Goal: Task Accomplishment & Management: Use online tool/utility

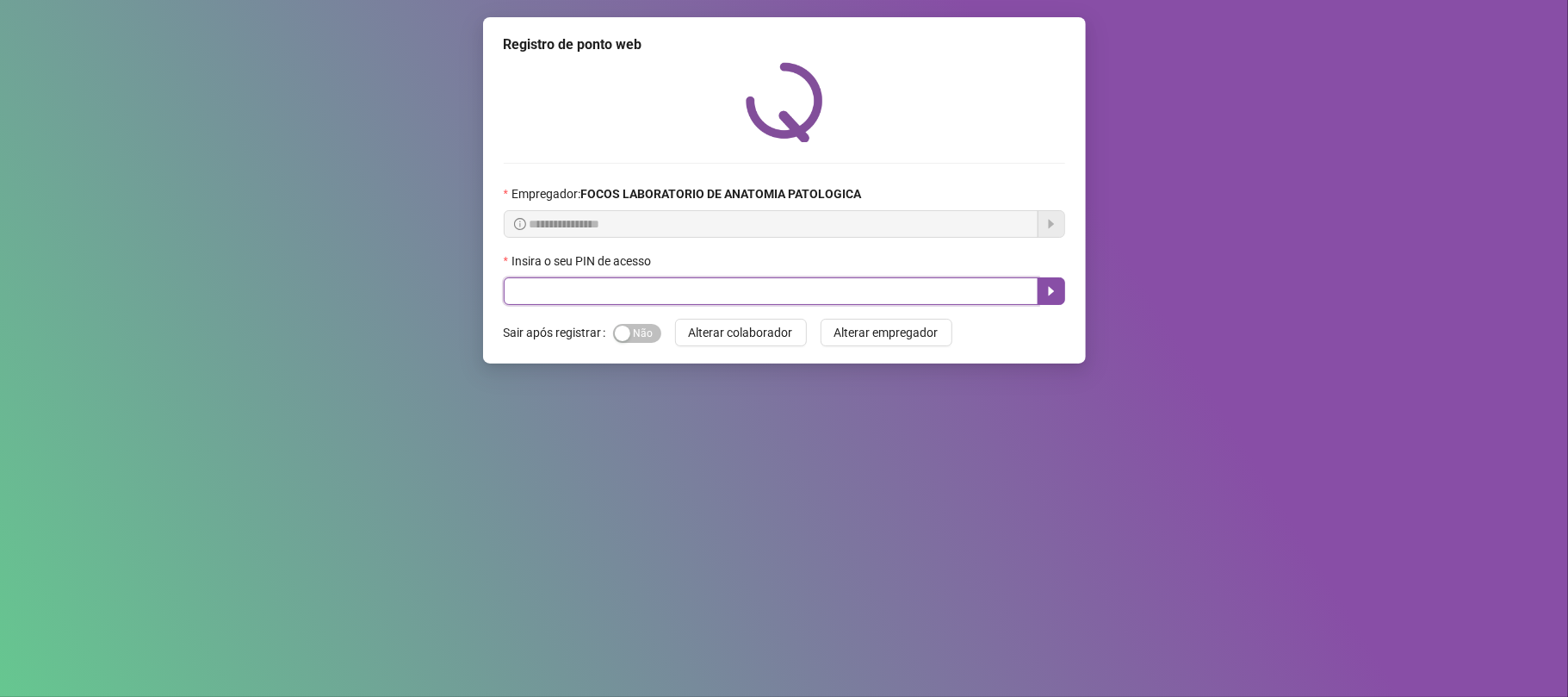
click at [629, 291] on input "text" at bounding box center [771, 291] width 535 height 28
type input "*****"
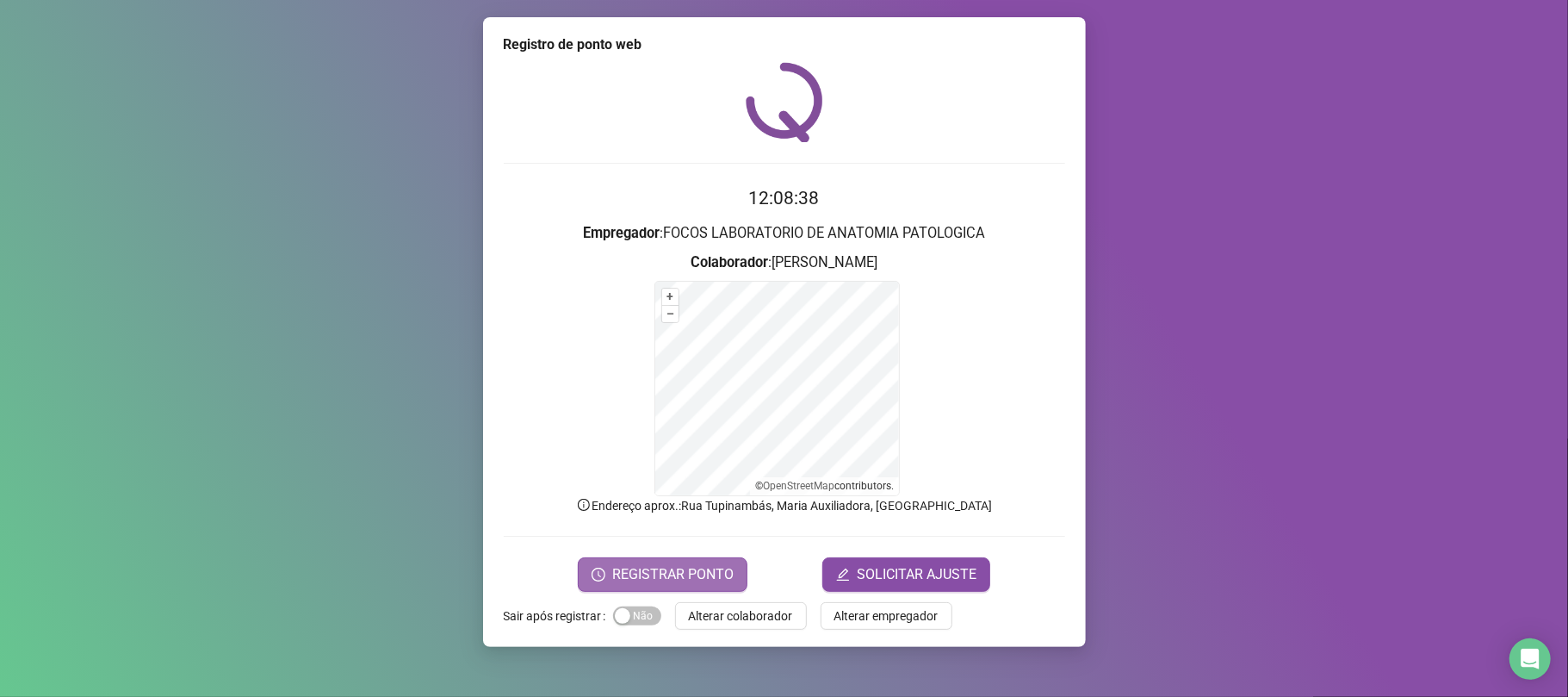
click at [670, 573] on span "REGISTRAR PONTO" at bounding box center [672, 574] width 121 height 21
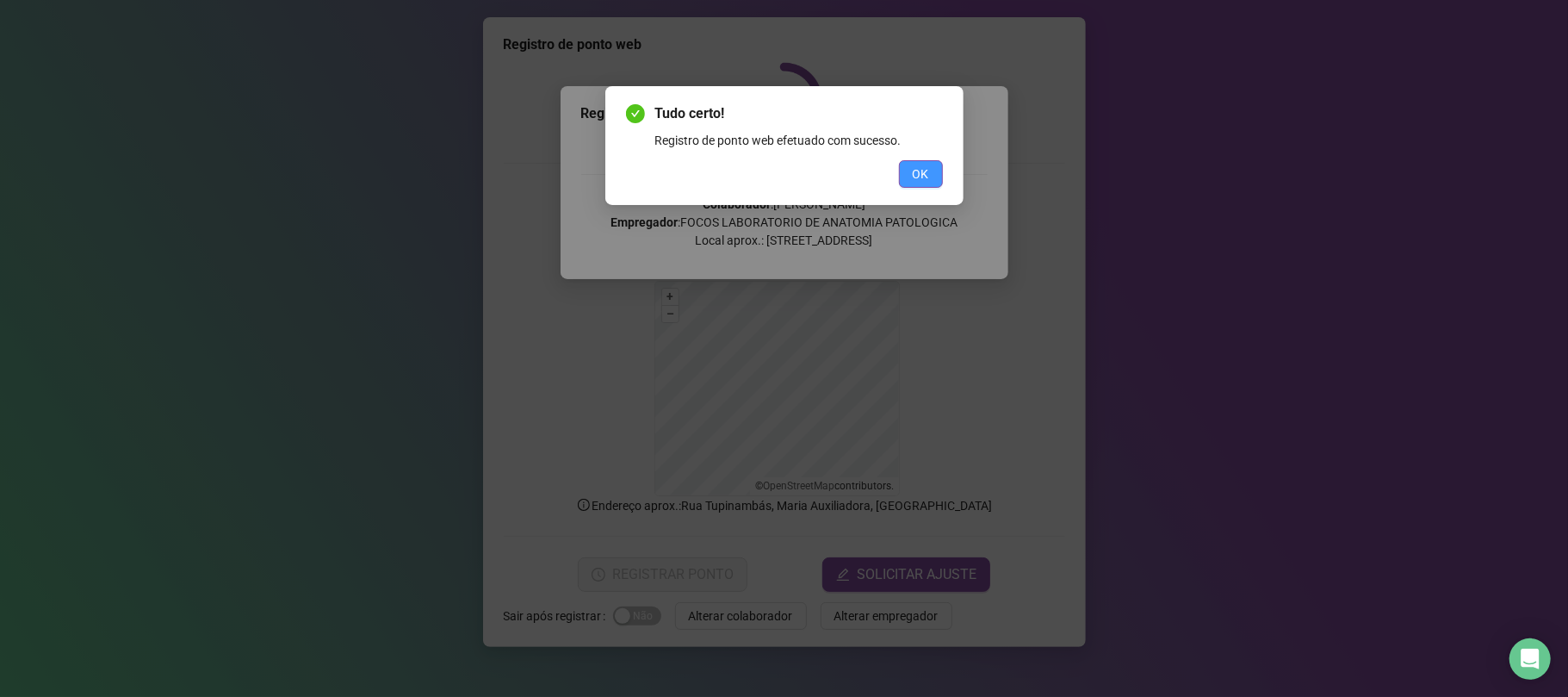
click at [925, 170] on span "OK" at bounding box center [920, 174] width 16 height 19
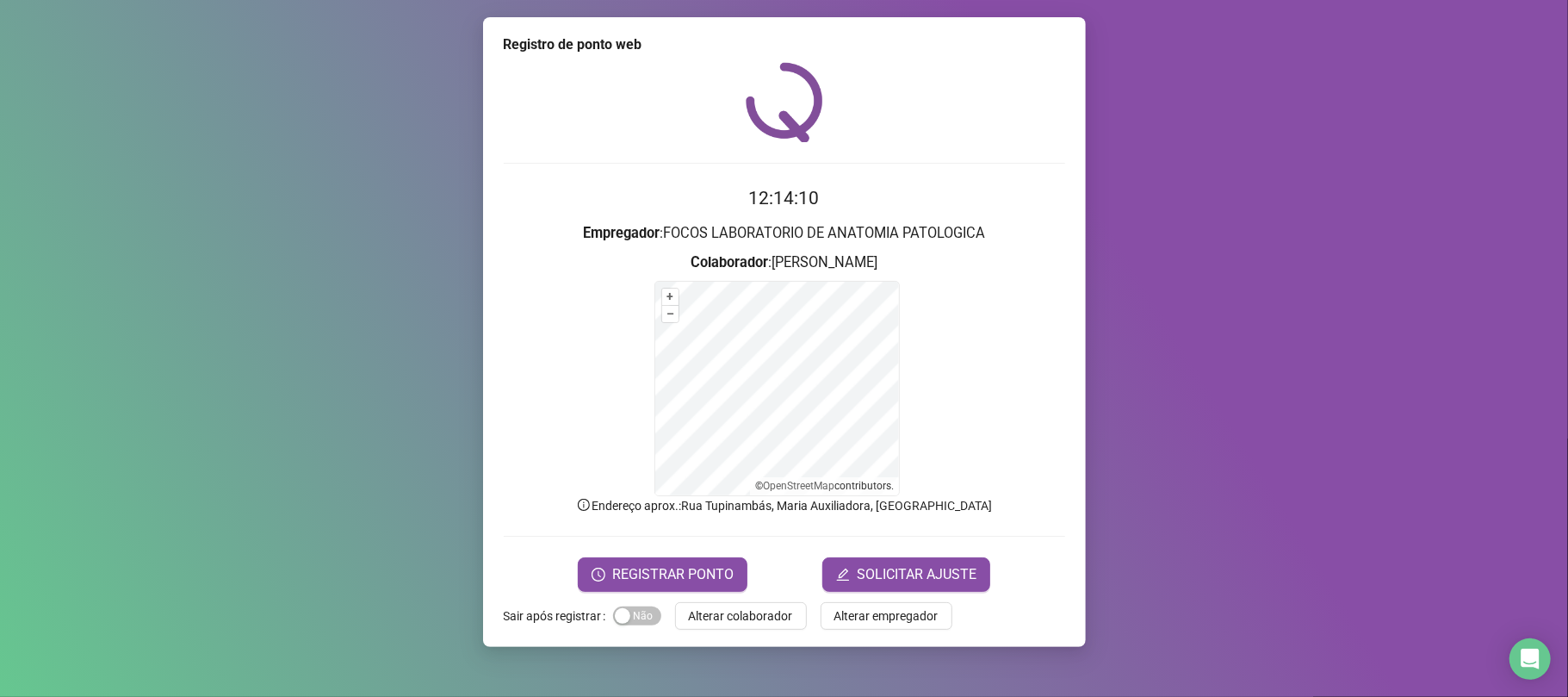
click at [930, 157] on div "12:14:10 Empregador : FOCOS LABORATORIO DE ANATOMIA PATOLOGICA Colaborador : [P…" at bounding box center [784, 327] width 561 height 529
click at [763, 611] on span "Alterar colaborador" at bounding box center [741, 615] width 104 height 19
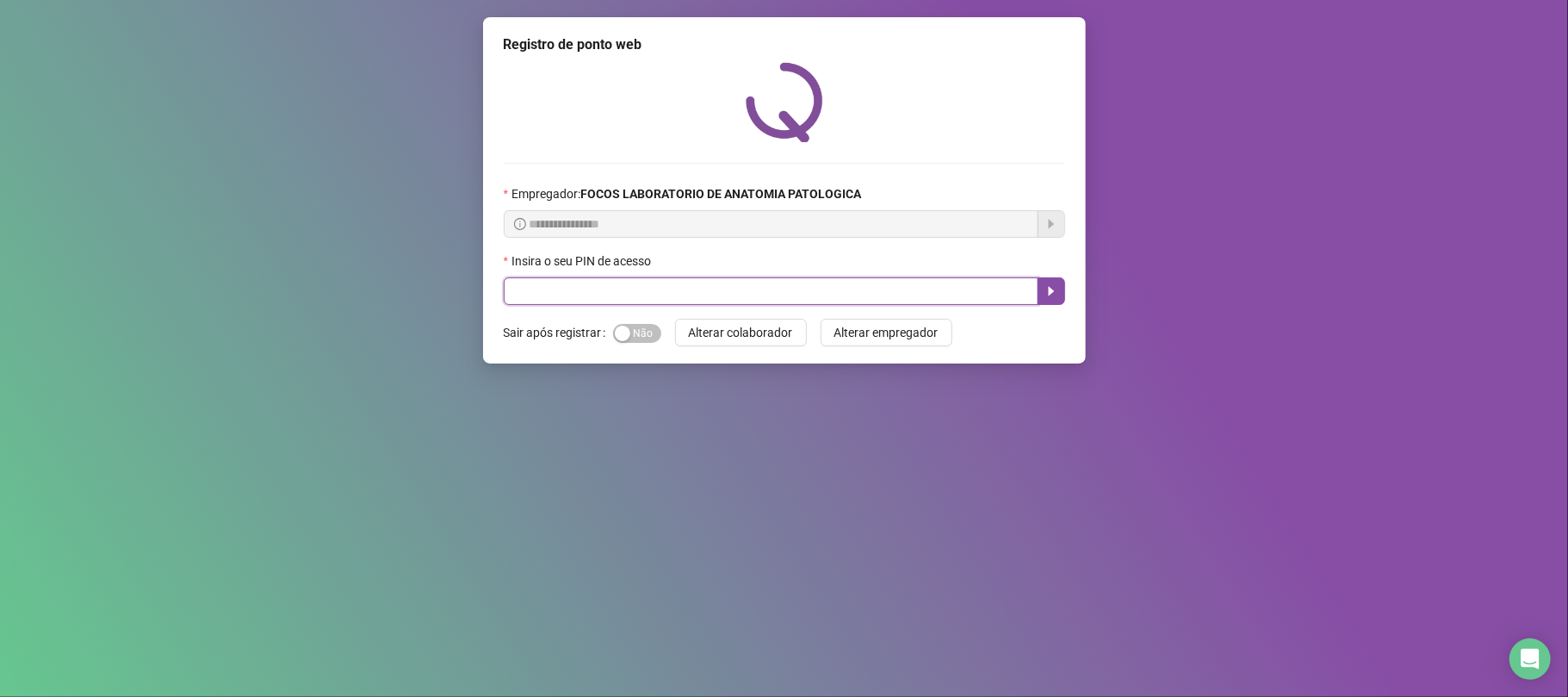
click at [814, 296] on input "text" at bounding box center [771, 291] width 535 height 28
type input "*****"
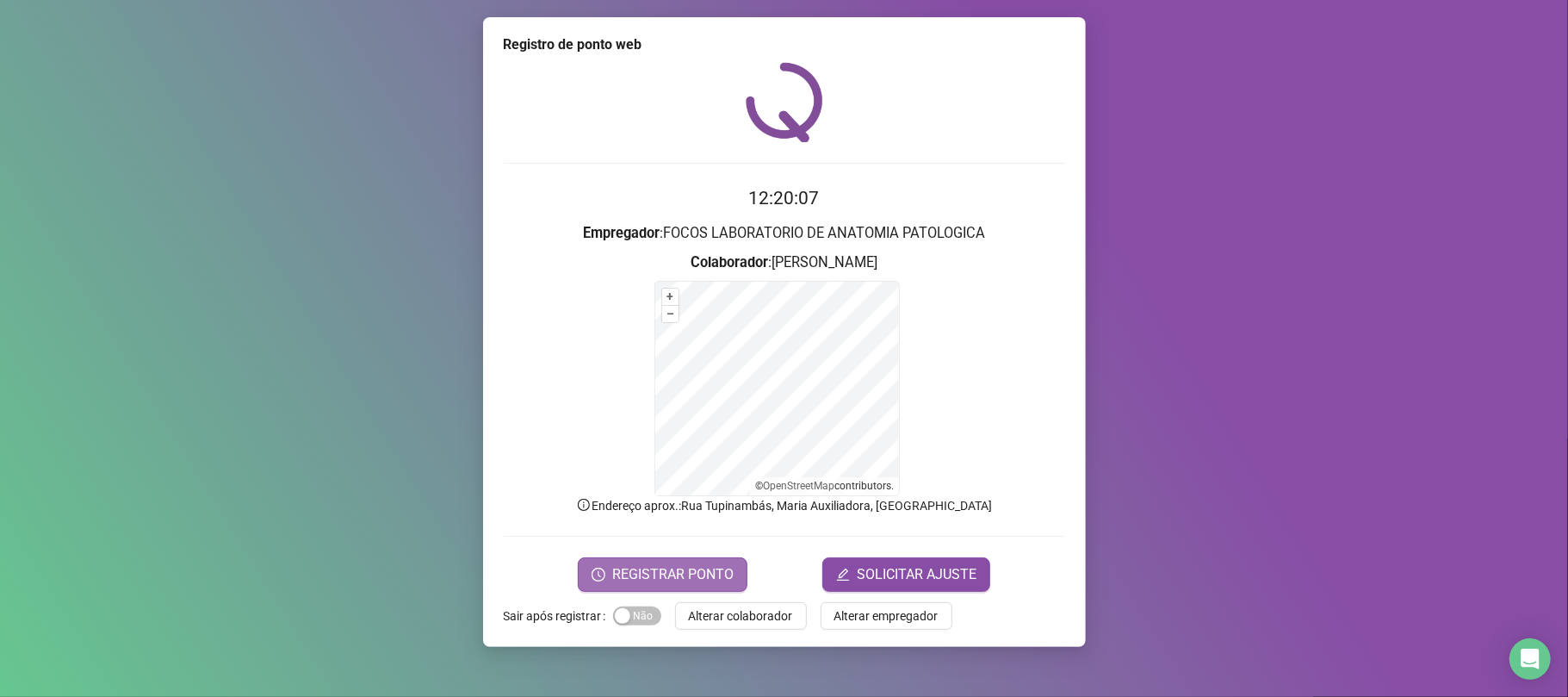
click at [683, 564] on span "REGISTRAR PONTO" at bounding box center [672, 574] width 121 height 21
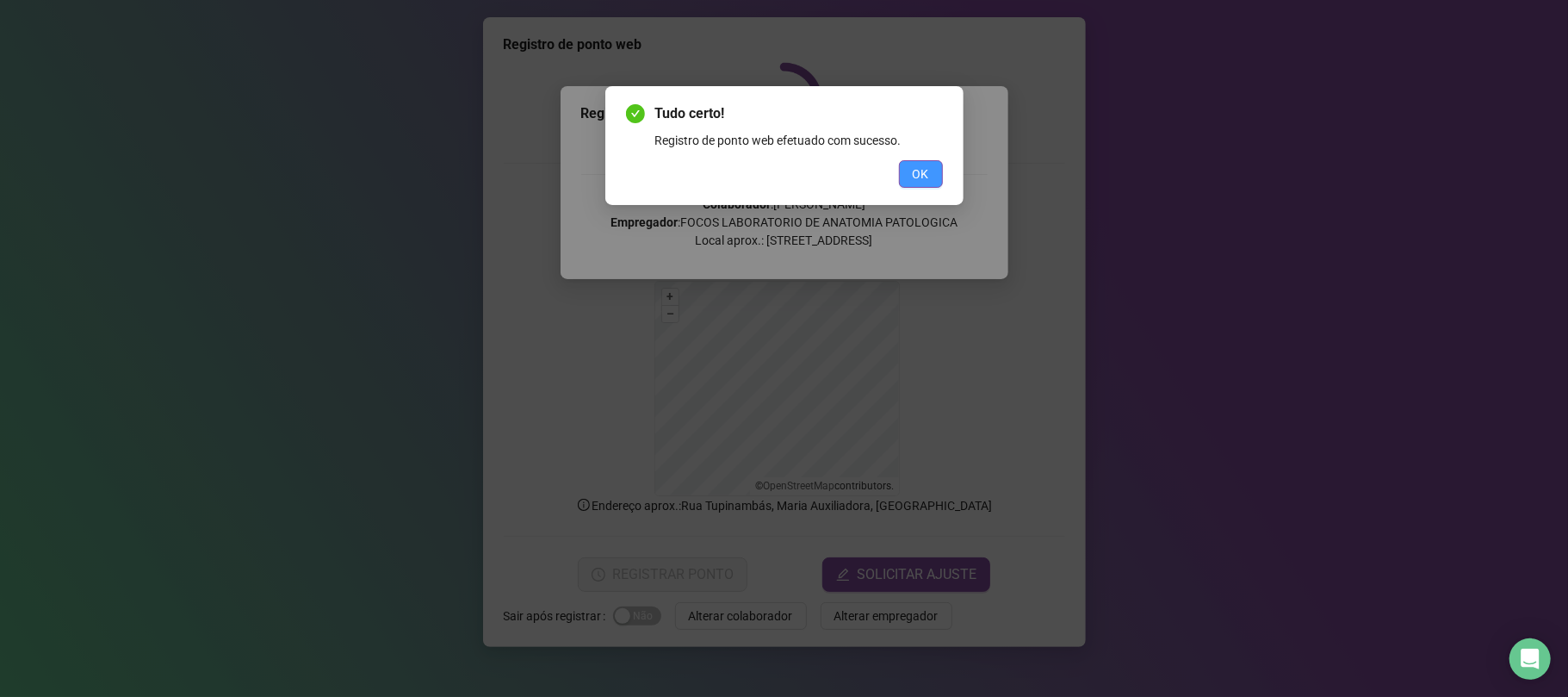
drag, startPoint x: 926, startPoint y: 171, endPoint x: 887, endPoint y: 220, distance: 62.6
click at [925, 173] on span "OK" at bounding box center [920, 174] width 16 height 19
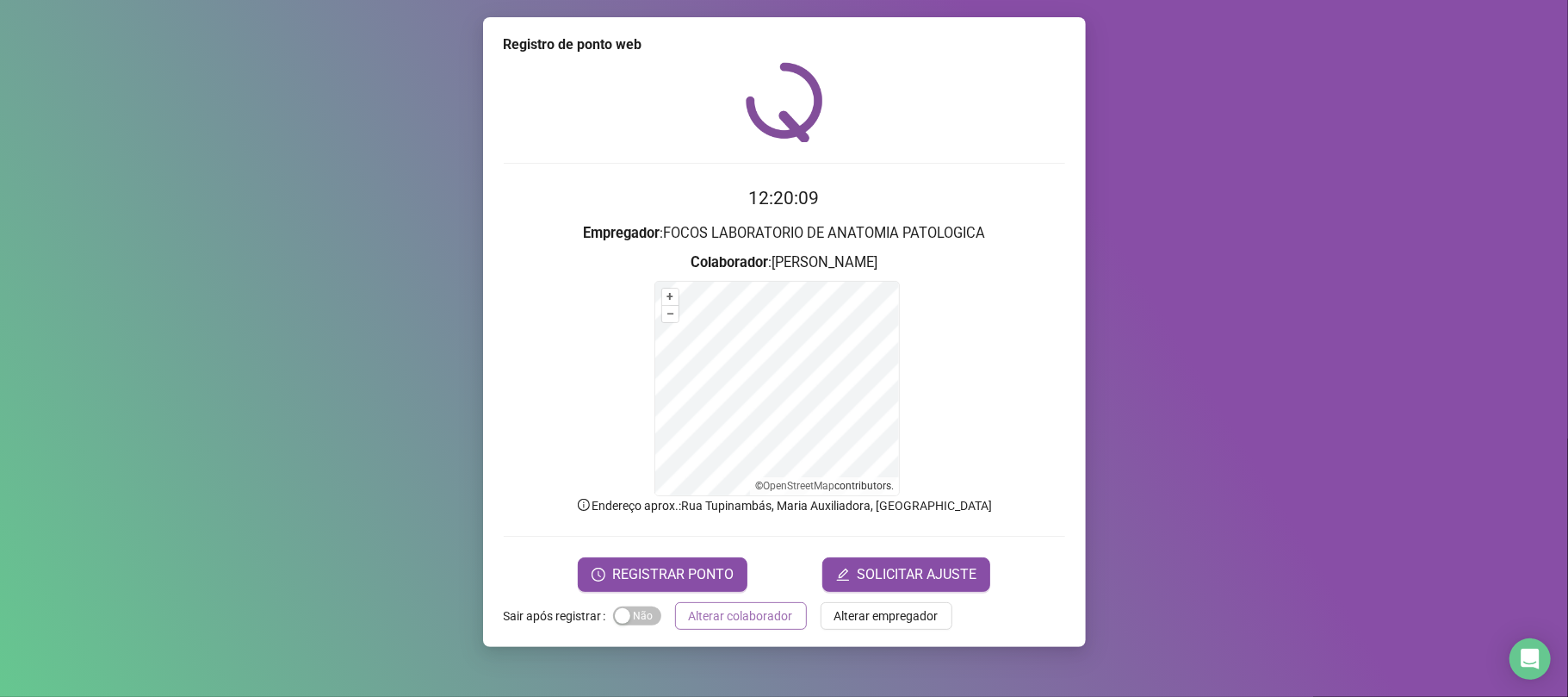
click at [751, 610] on span "Alterar colaborador" at bounding box center [741, 615] width 104 height 19
